Goal: Information Seeking & Learning: Check status

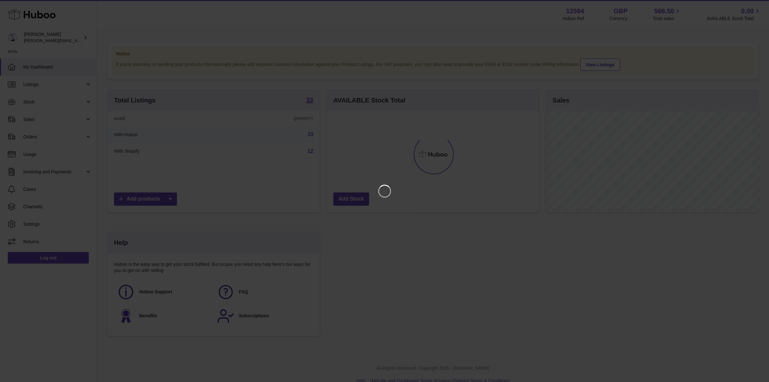
scroll to position [100, 214]
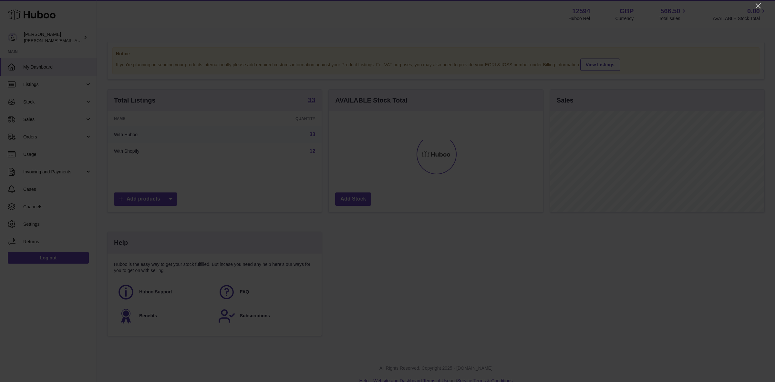
click at [753, 2] on div at bounding box center [387, 191] width 775 height 382
click at [758, 4] on icon "Close" at bounding box center [759, 6] width 8 height 8
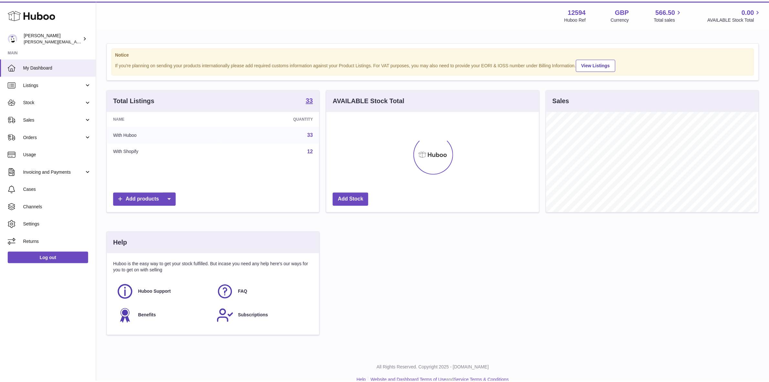
scroll to position [322975, 322864]
click at [33, 121] on span "Sales" at bounding box center [54, 119] width 62 height 6
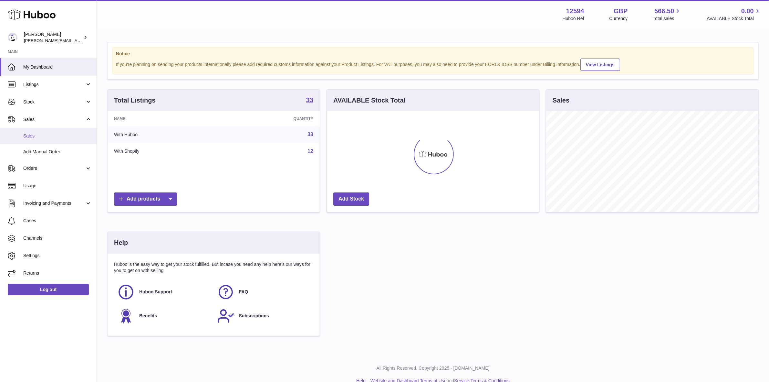
click at [33, 136] on span "Sales" at bounding box center [57, 136] width 68 height 6
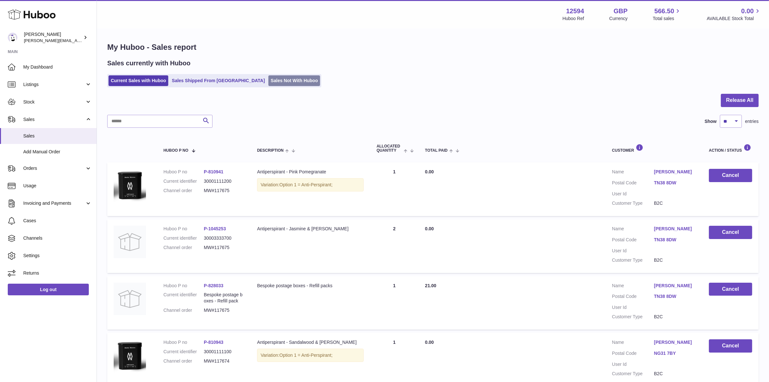
click at [268, 79] on link "Sales Not With Huboo" at bounding box center [294, 80] width 52 height 11
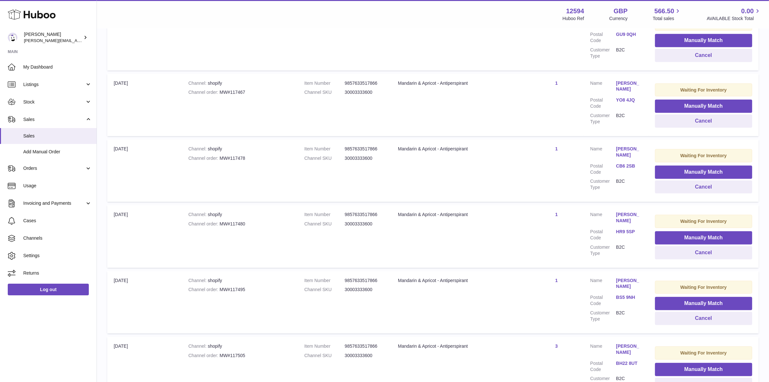
scroll to position [515, 0]
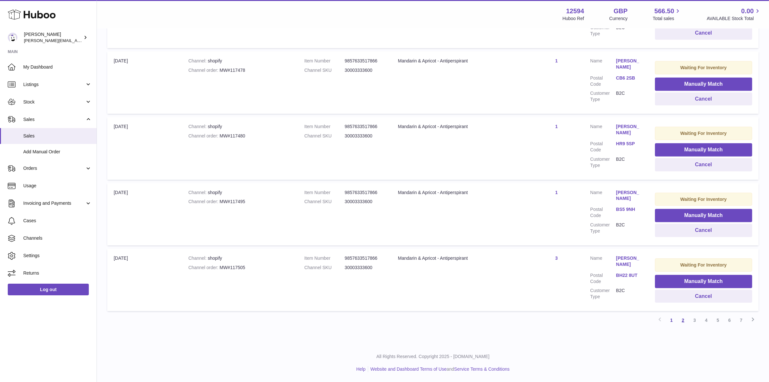
click at [682, 319] on link "2" at bounding box center [683, 320] width 12 height 12
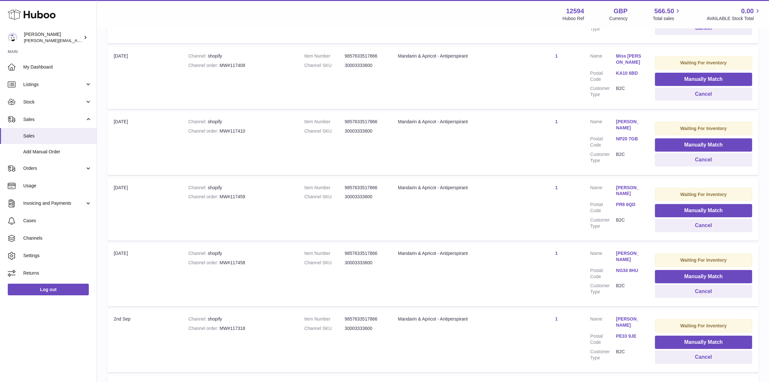
scroll to position [515, 0]
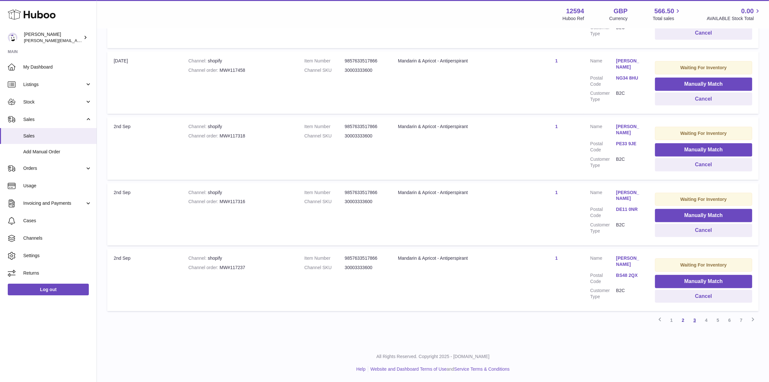
click at [698, 319] on link "3" at bounding box center [695, 320] width 12 height 12
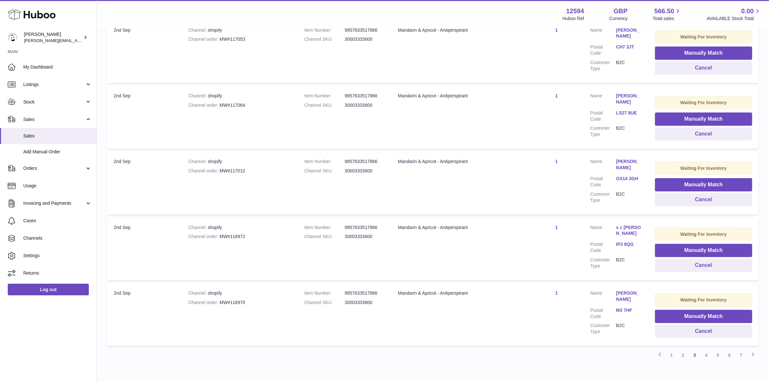
scroll to position [510, 0]
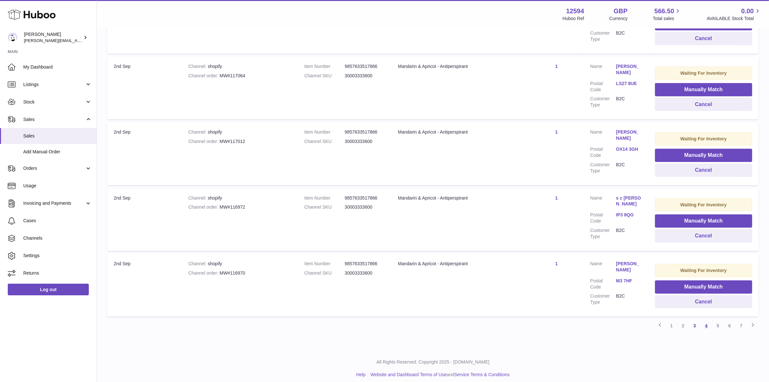
click at [706, 320] on link "4" at bounding box center [707, 326] width 12 height 12
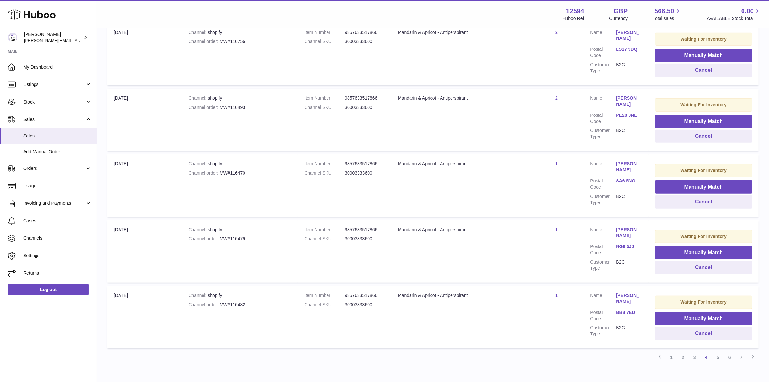
scroll to position [510, 0]
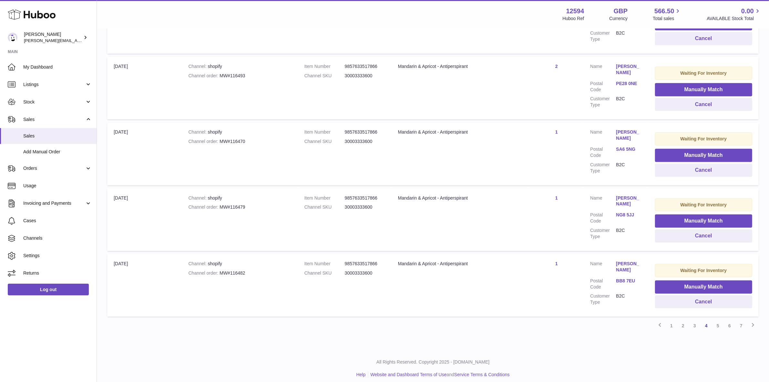
drag, startPoint x: 672, startPoint y: 320, endPoint x: 667, endPoint y: 319, distance: 4.7
click at [672, 320] on link "1" at bounding box center [672, 326] width 12 height 12
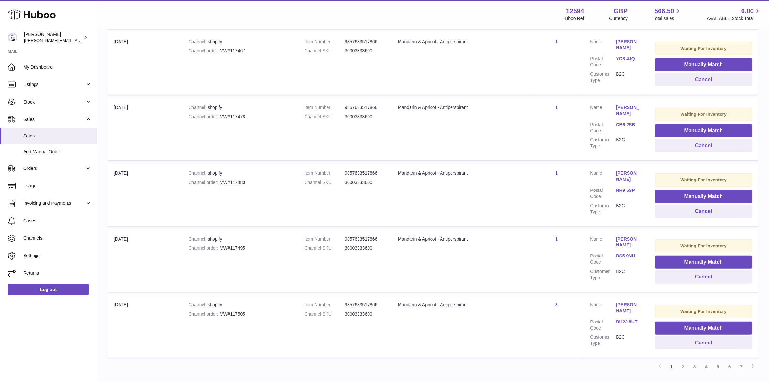
scroll to position [515, 0]
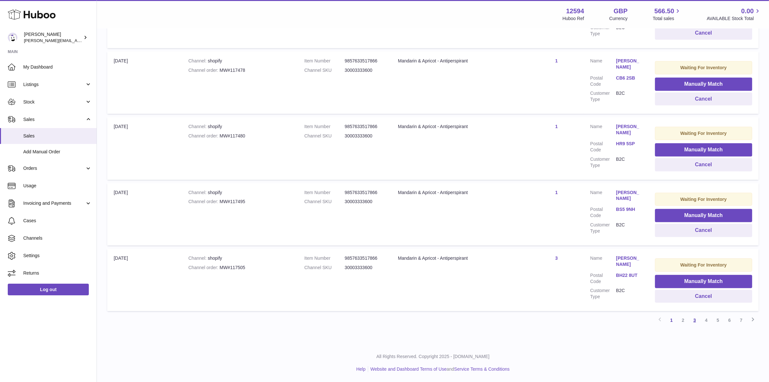
click at [695, 319] on link "3" at bounding box center [695, 320] width 12 height 12
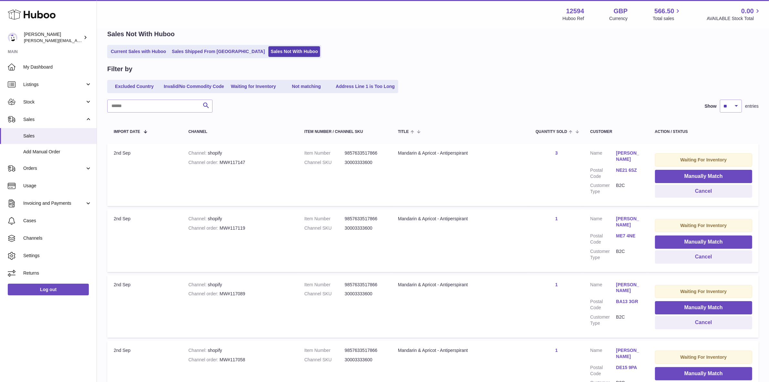
scroll to position [510, 0]
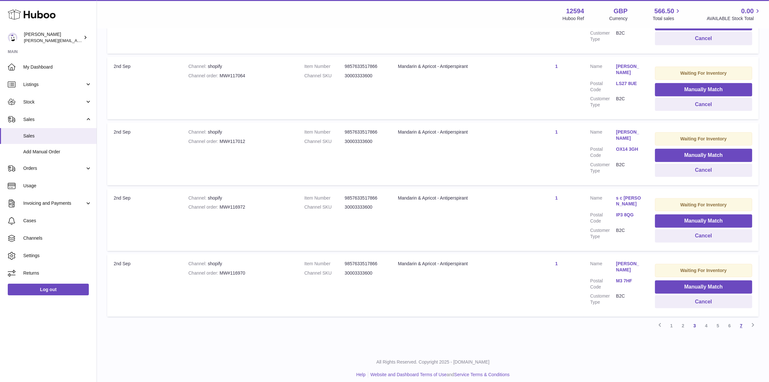
click at [743, 320] on link "7" at bounding box center [742, 326] width 12 height 12
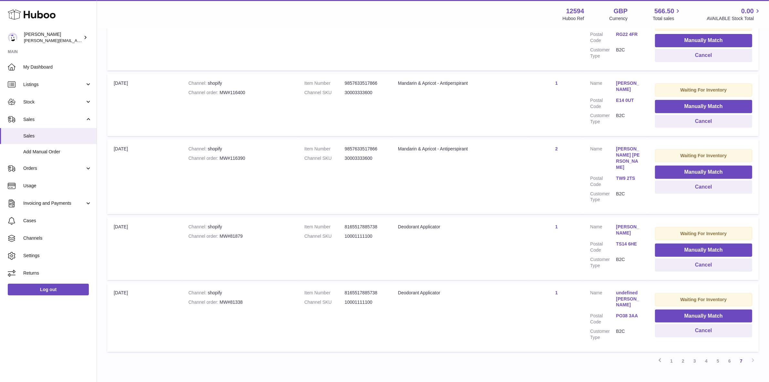
scroll to position [282, 0]
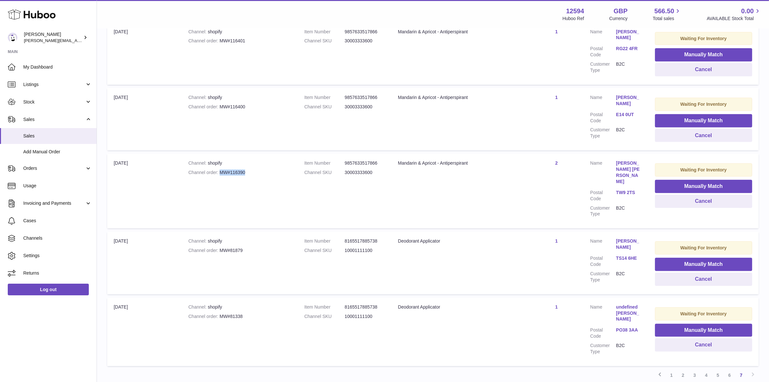
drag, startPoint x: 249, startPoint y: 172, endPoint x: 218, endPoint y: 172, distance: 31.3
click at [218, 172] on div "Channel order MW#116390" at bounding box center [239, 172] width 103 height 6
click at [268, 204] on td "Channel shopify Channel order MW#116390" at bounding box center [240, 190] width 116 height 75
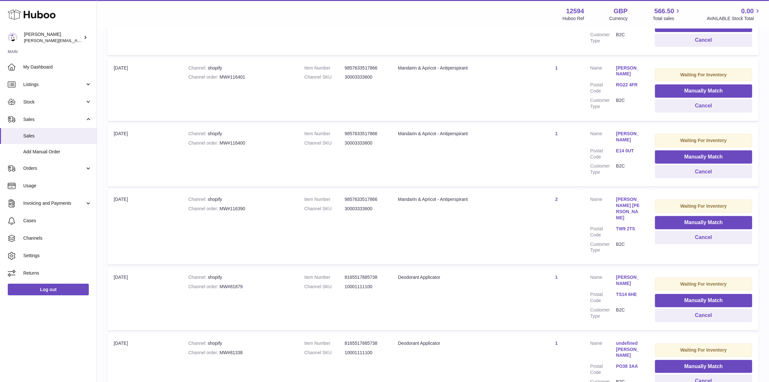
scroll to position [241, 0]
